Goal: Transaction & Acquisition: Download file/media

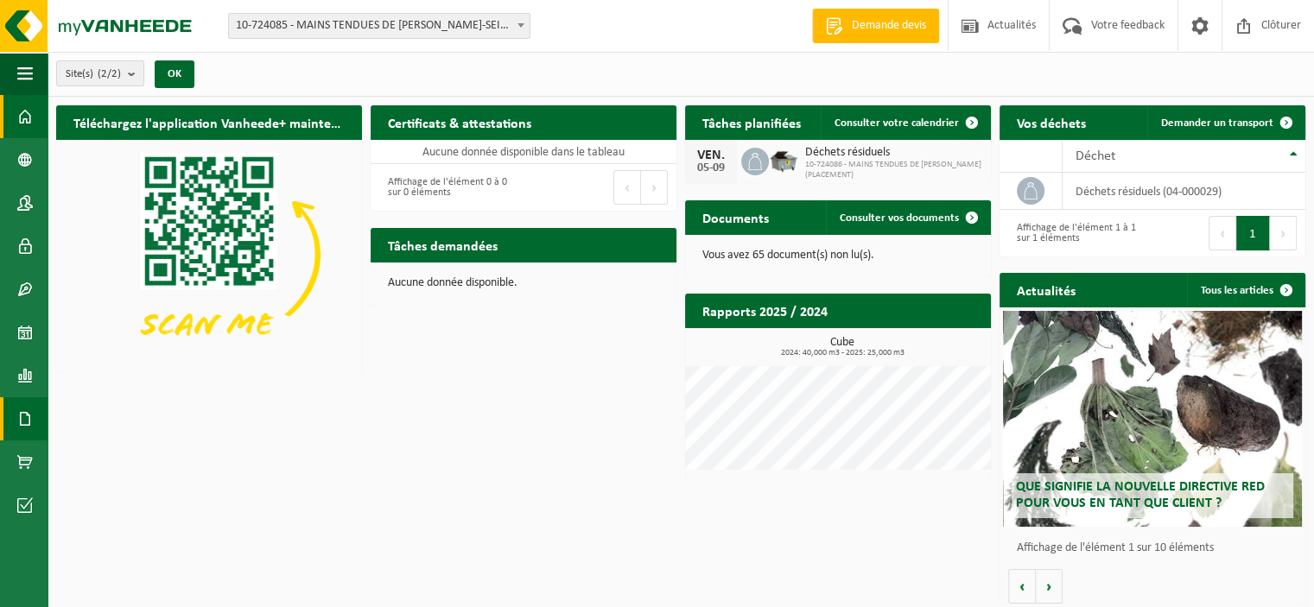
click at [24, 417] on span at bounding box center [25, 418] width 16 height 43
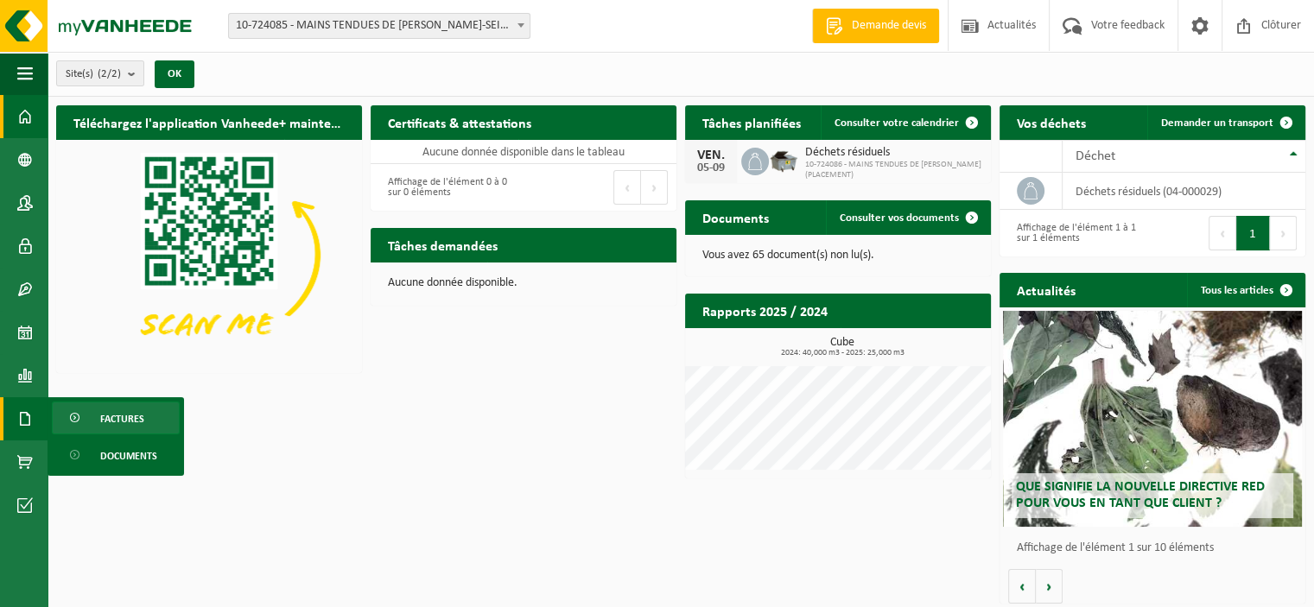
click at [100, 420] on span "Factures" at bounding box center [122, 419] width 44 height 33
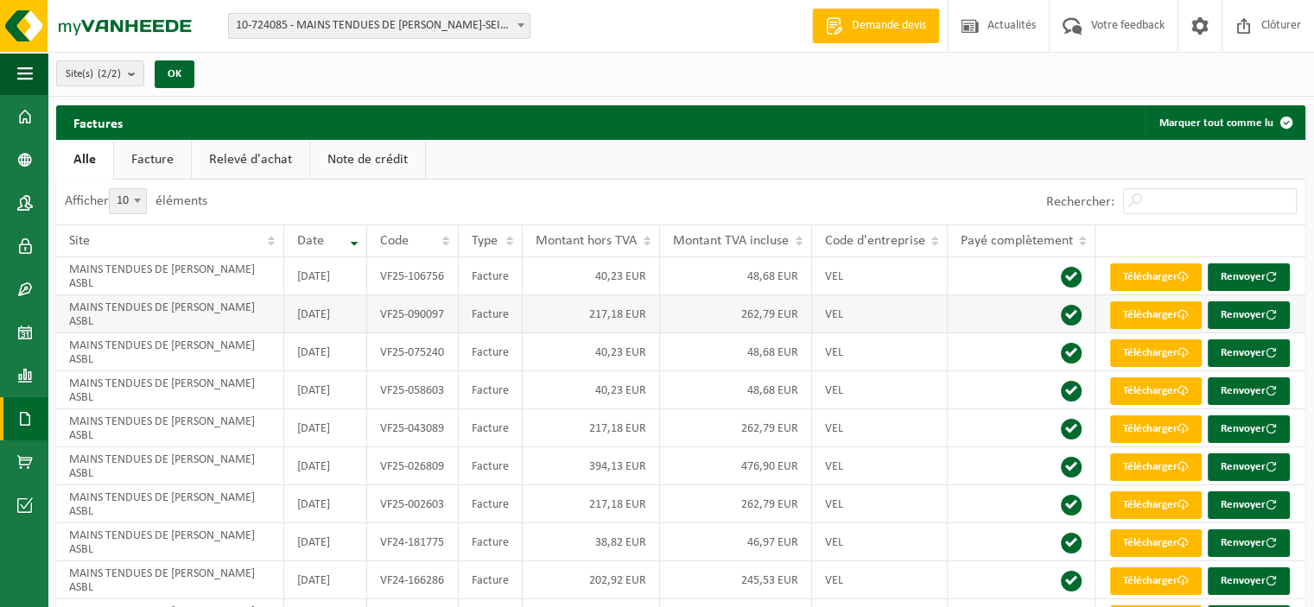
scroll to position [92, 0]
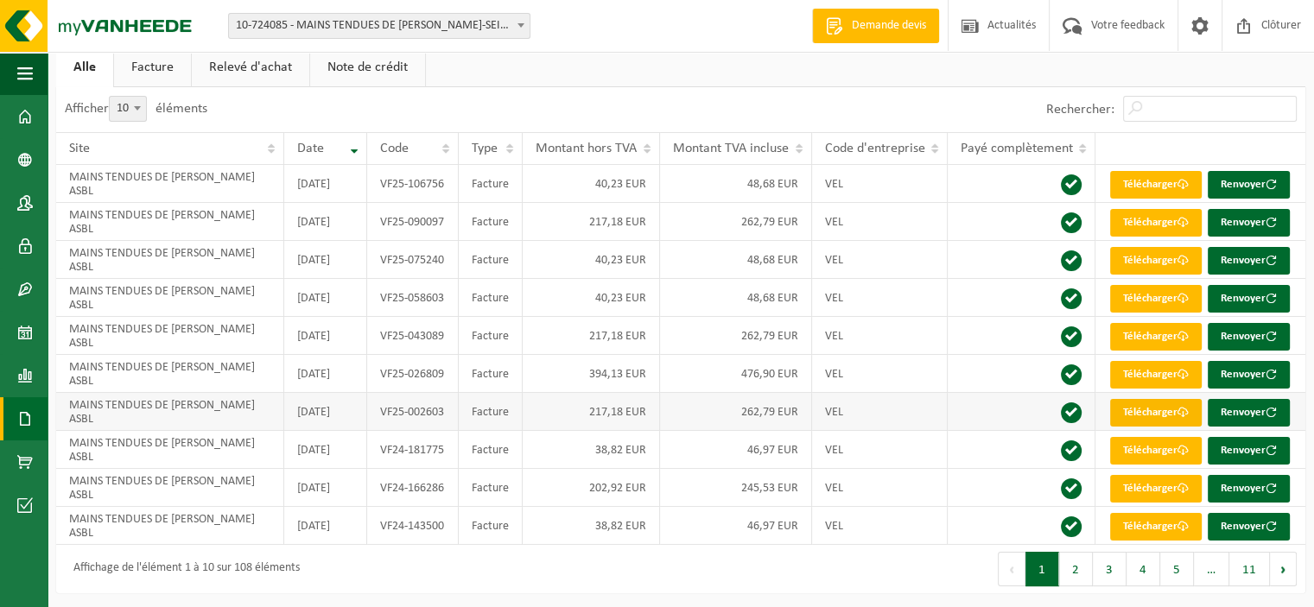
click at [1147, 404] on link "Télécharger" at bounding box center [1156, 413] width 92 height 28
click at [1131, 366] on link "Télécharger" at bounding box center [1156, 375] width 92 height 28
click at [1138, 326] on link "Télécharger" at bounding box center [1156, 337] width 92 height 28
click at [1141, 289] on link "Télécharger" at bounding box center [1156, 299] width 92 height 28
click at [1154, 258] on link "Télécharger" at bounding box center [1156, 261] width 92 height 28
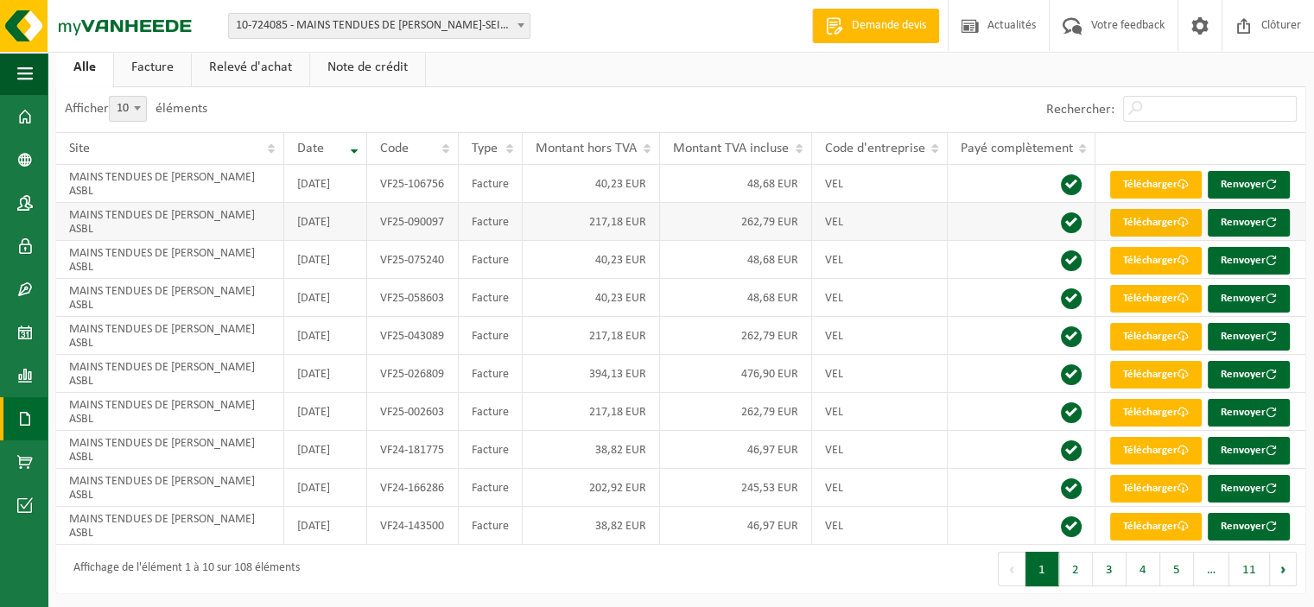
click at [1144, 213] on link "Télécharger" at bounding box center [1156, 223] width 92 height 28
click at [1140, 178] on link "Télécharger" at bounding box center [1156, 185] width 92 height 28
